Goal: Task Accomplishment & Management: Use online tool/utility

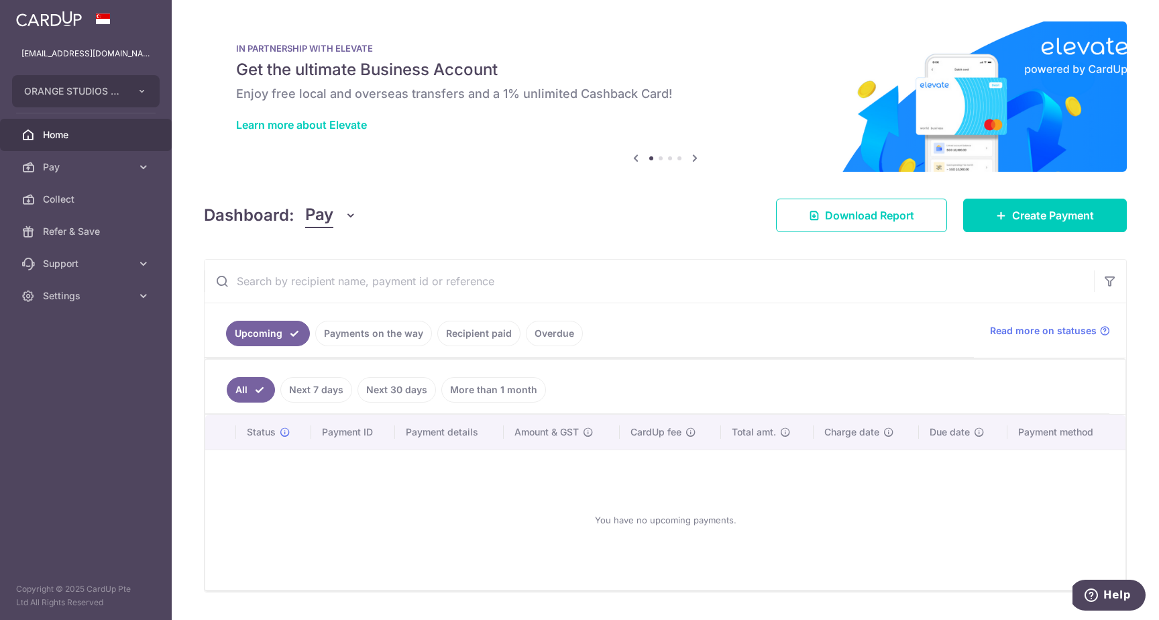
click at [487, 330] on link "Recipient paid" at bounding box center [478, 333] width 83 height 25
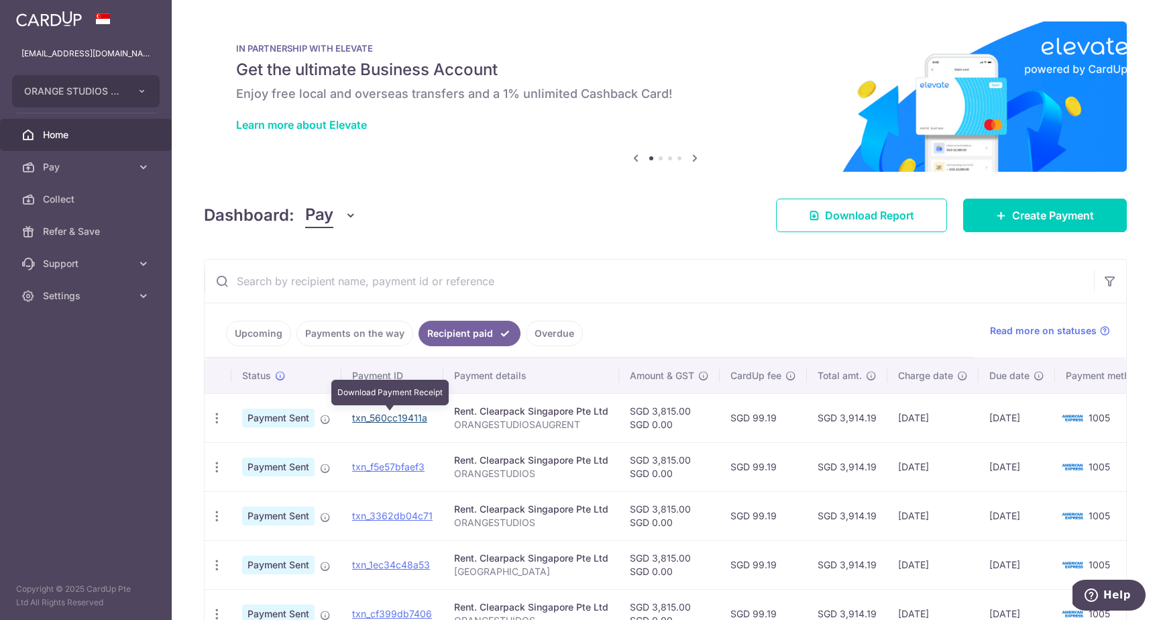
click at [403, 416] on link "txn_560cc19411a" at bounding box center [389, 417] width 75 height 11
drag, startPoint x: 649, startPoint y: 405, endPoint x: 675, endPoint y: 409, distance: 26.5
click at [675, 409] on td "SGD 3,815.00 SGD 0.00" at bounding box center [669, 417] width 101 height 49
click at [689, 445] on td "SGD 3,815.00 SGD 0.00" at bounding box center [669, 466] width 101 height 49
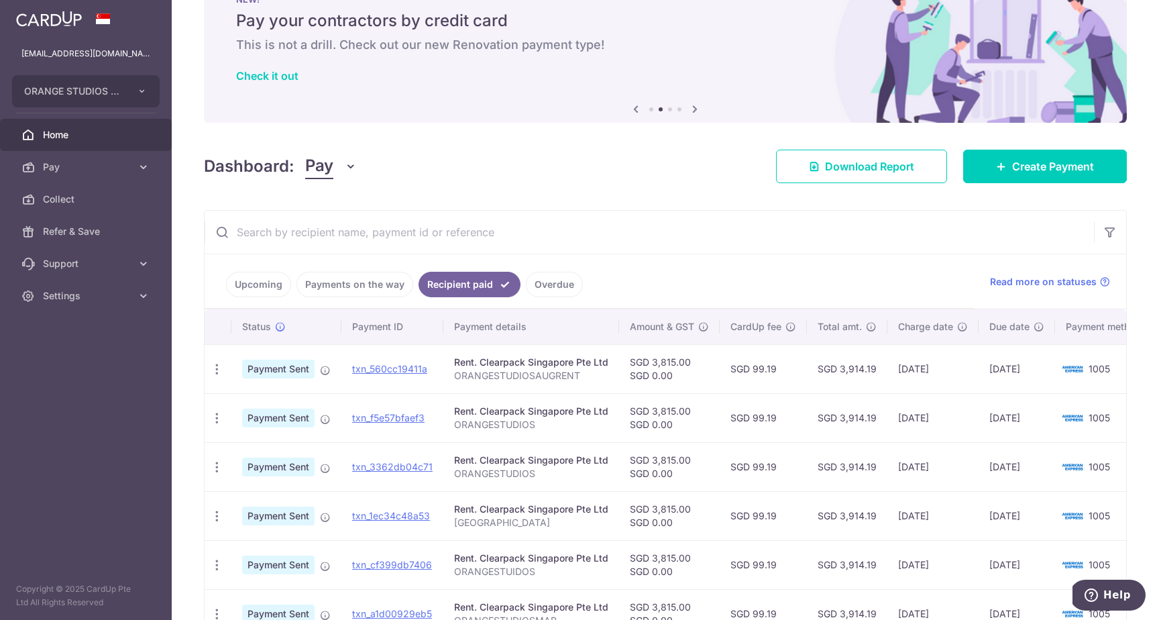
scroll to position [46, 0]
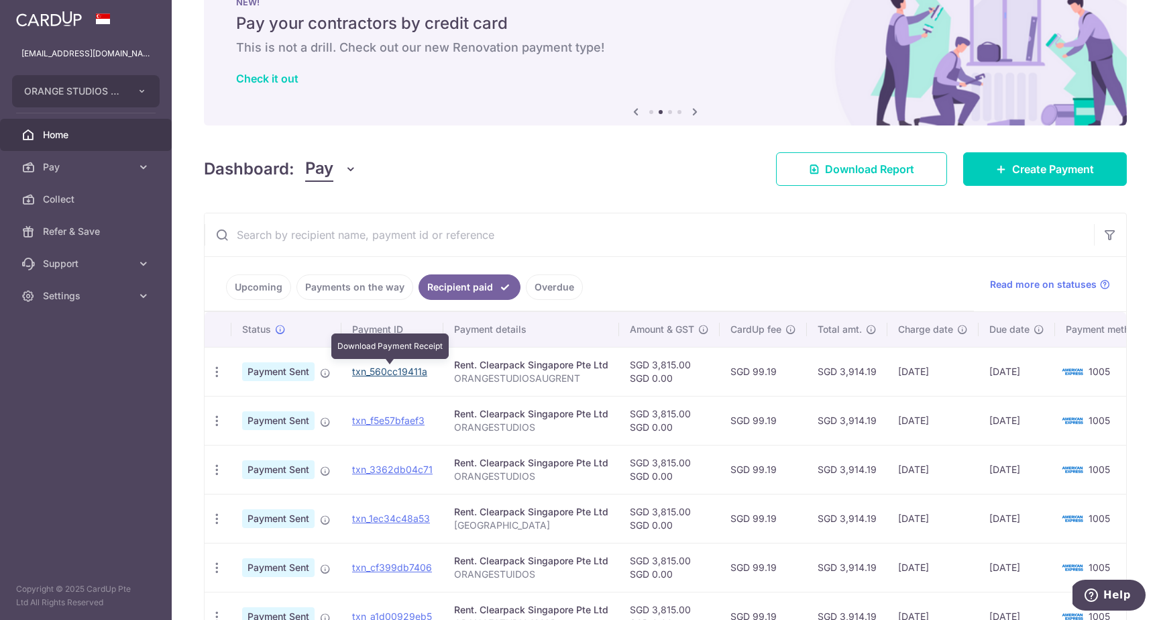
click at [401, 369] on link "txn_560cc19411a" at bounding box center [389, 371] width 75 height 11
click at [387, 369] on link "txn_560cc19411a" at bounding box center [389, 371] width 75 height 11
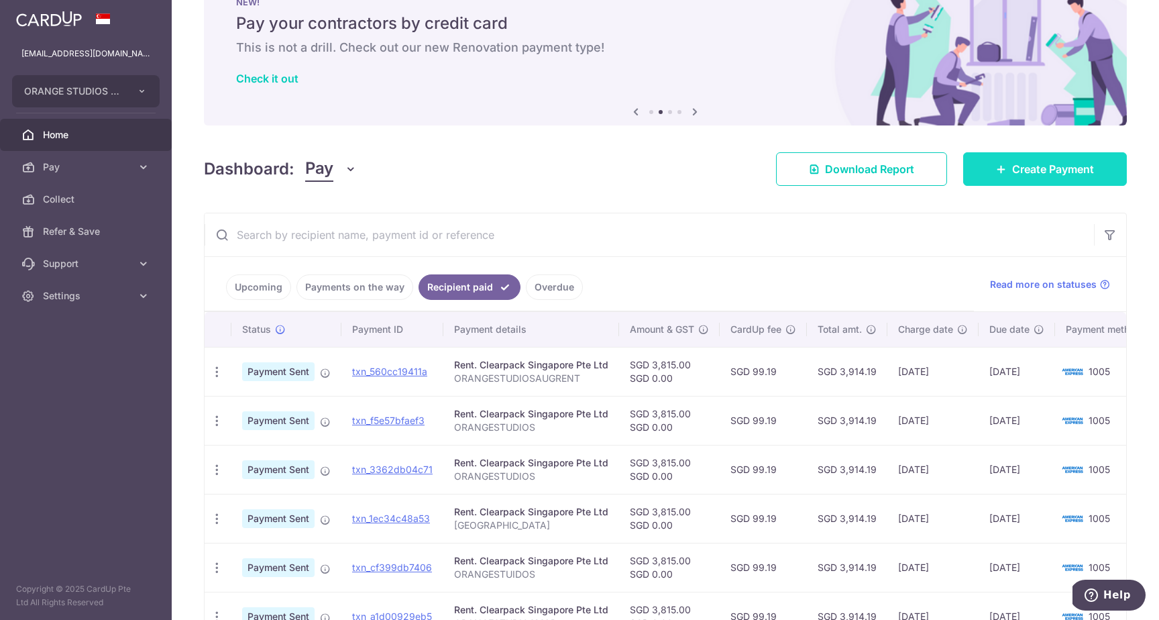
click at [1012, 176] on span "Create Payment" at bounding box center [1053, 169] width 82 height 16
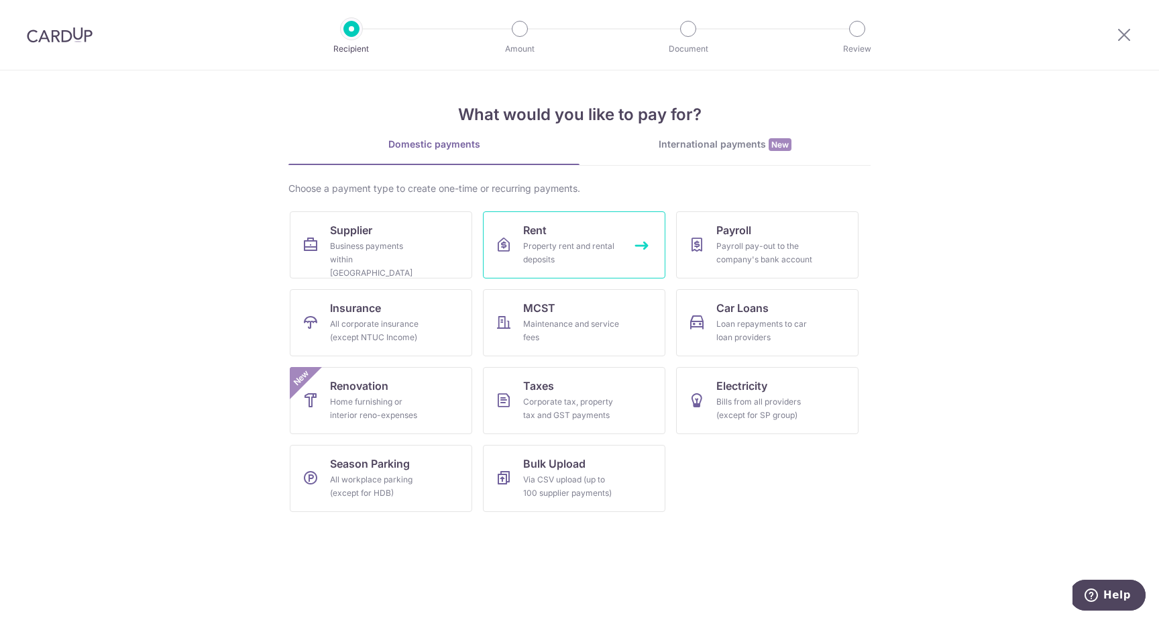
click at [572, 272] on link "Rent Property rent and rental deposits" at bounding box center [574, 244] width 182 height 67
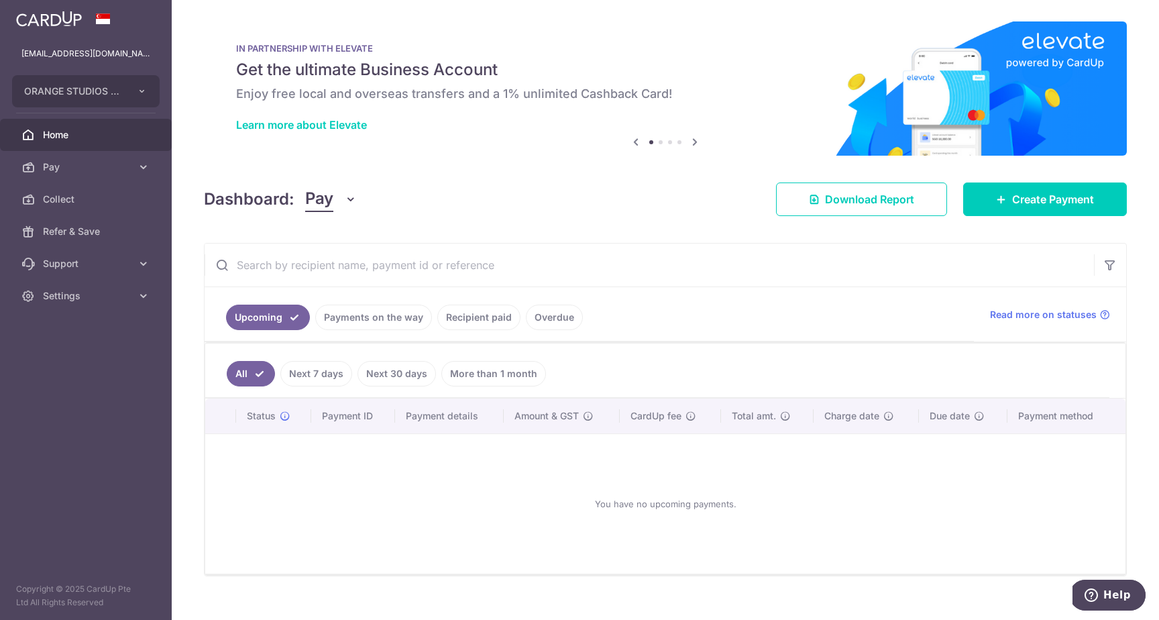
click at [447, 317] on link "Recipient paid" at bounding box center [478, 317] width 83 height 25
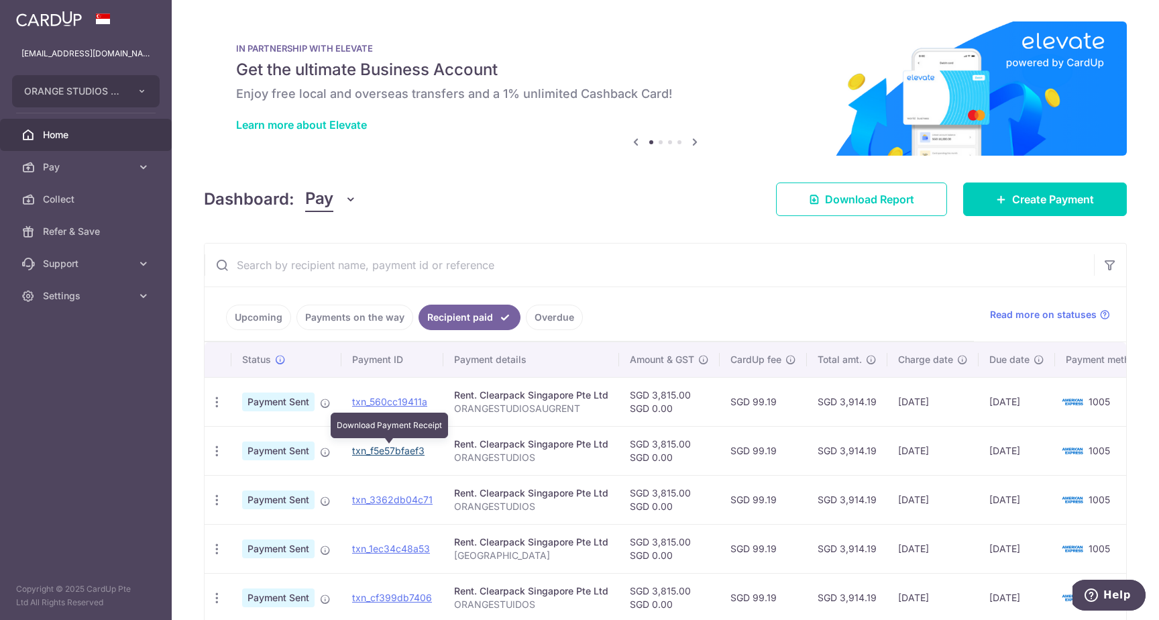
click at [406, 449] on link "txn_f5e57bfaef3" at bounding box center [388, 450] width 72 height 11
